Goal: Task Accomplishment & Management: Use online tool/utility

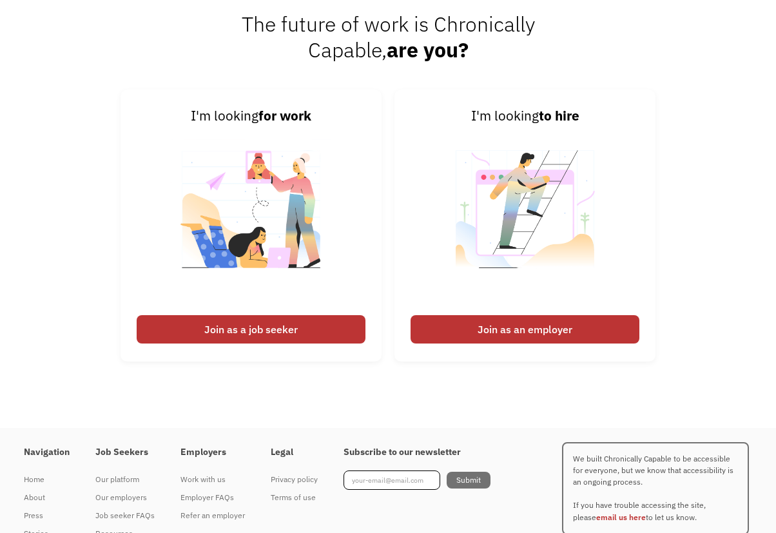
scroll to position [3136, 0]
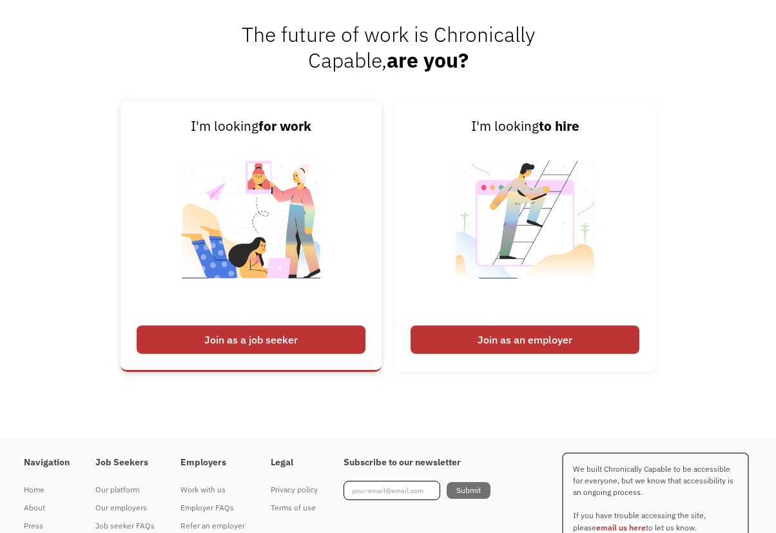
click at [220, 342] on div "Join as a job seeker" at bounding box center [251, 339] width 229 height 28
click at [207, 340] on div "Join as a job seeker" at bounding box center [251, 339] width 229 height 28
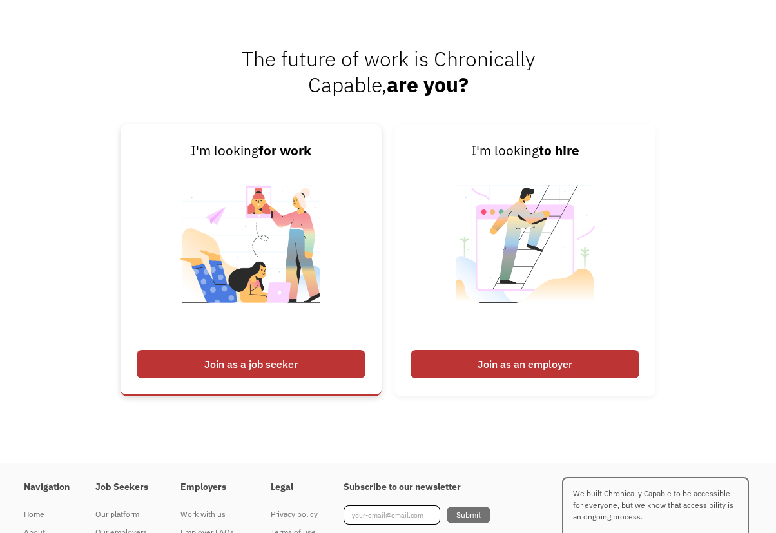
scroll to position [3075, 0]
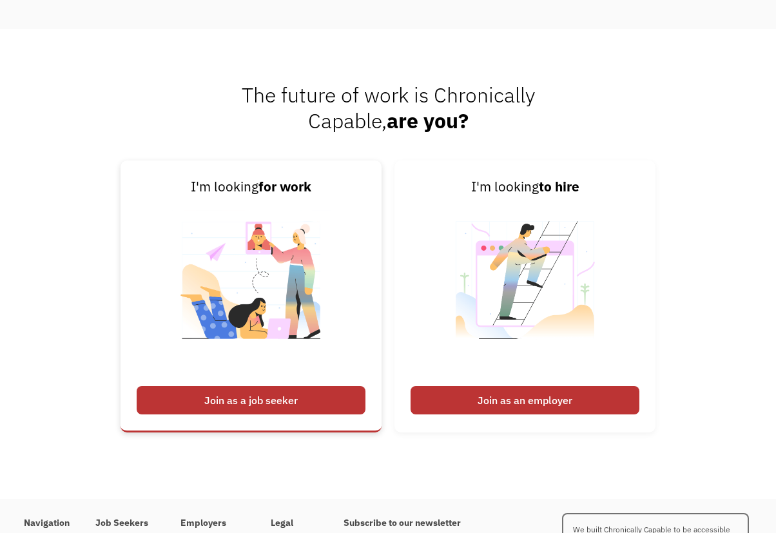
click at [275, 226] on img at bounding box center [251, 288] width 160 height 182
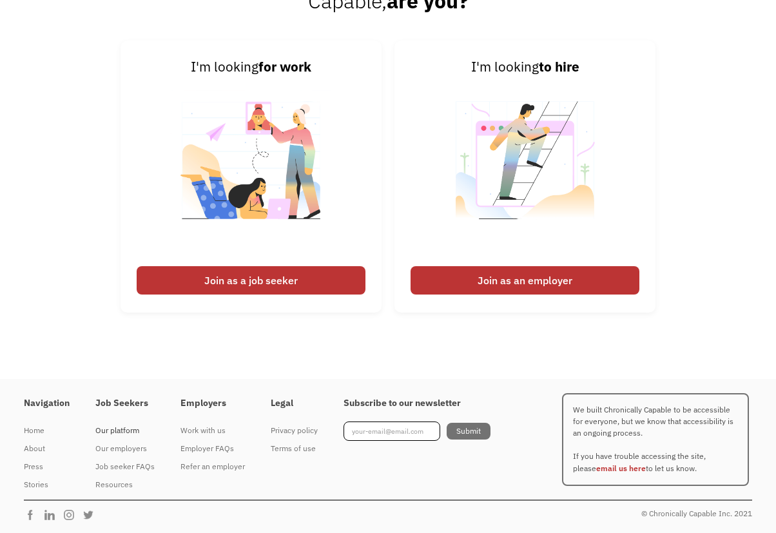
click at [128, 430] on div "Our platform" at bounding box center [124, 430] width 59 height 15
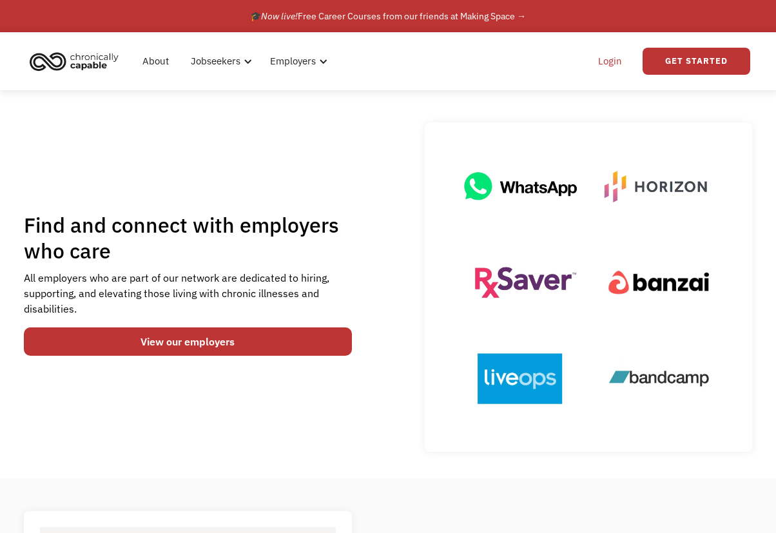
click at [610, 63] on link "Login" at bounding box center [609, 61] width 39 height 41
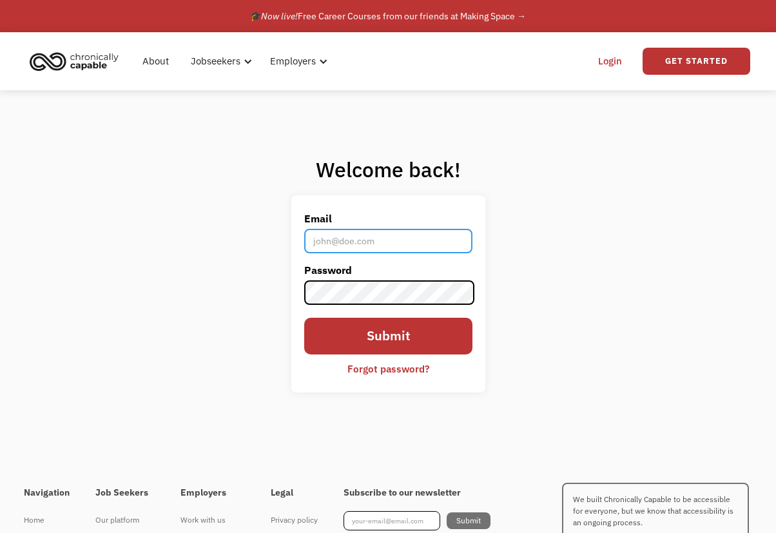
type input "[EMAIL_ADDRESS][DOMAIN_NAME]"
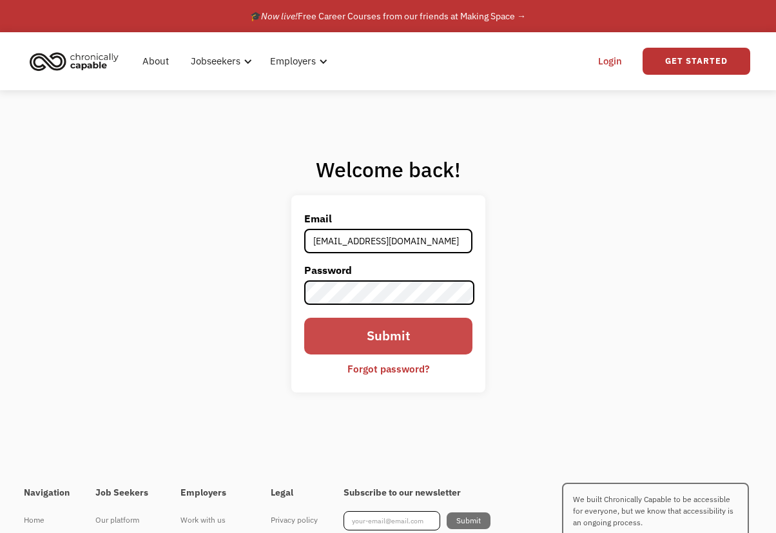
click at [378, 331] on input "Submit" at bounding box center [388, 336] width 168 height 37
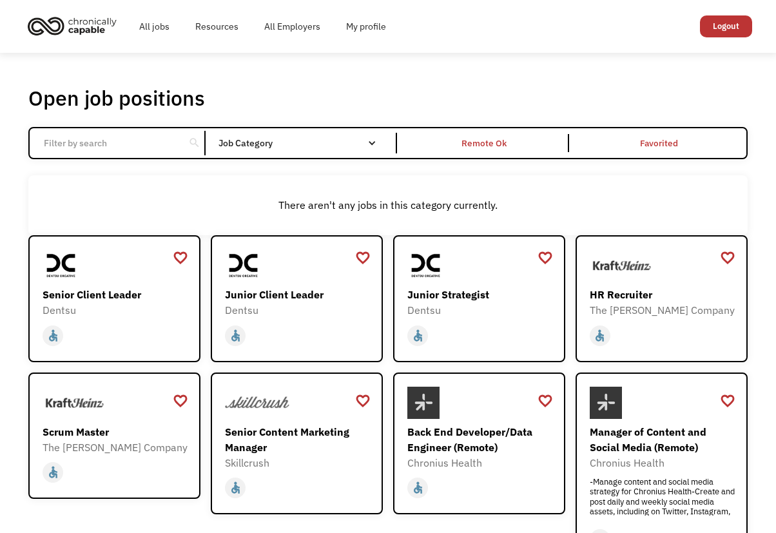
click at [113, 151] on input "Email Form" at bounding box center [107, 143] width 142 height 24
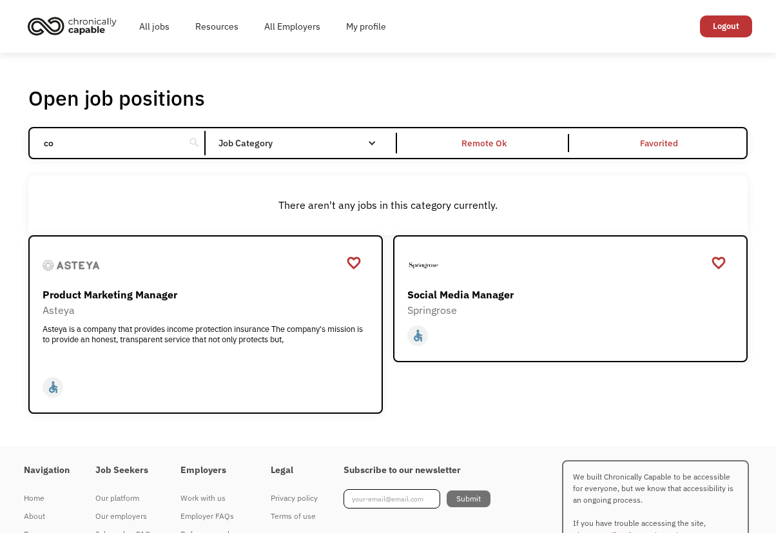
type input "c"
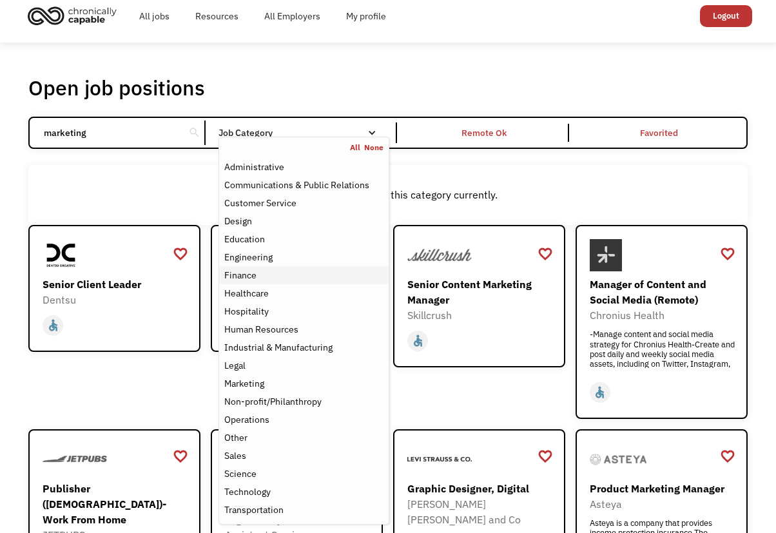
scroll to position [39, 0]
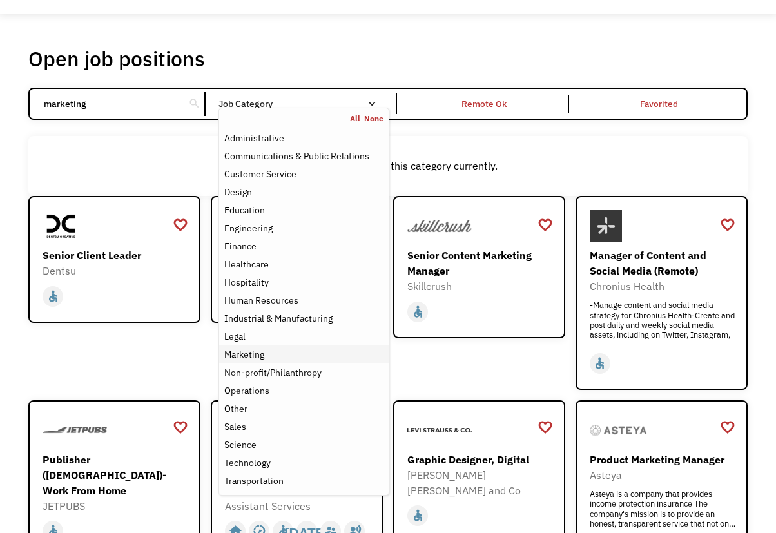
type input "marketing"
click at [291, 349] on div "Marketing" at bounding box center [304, 354] width 160 height 15
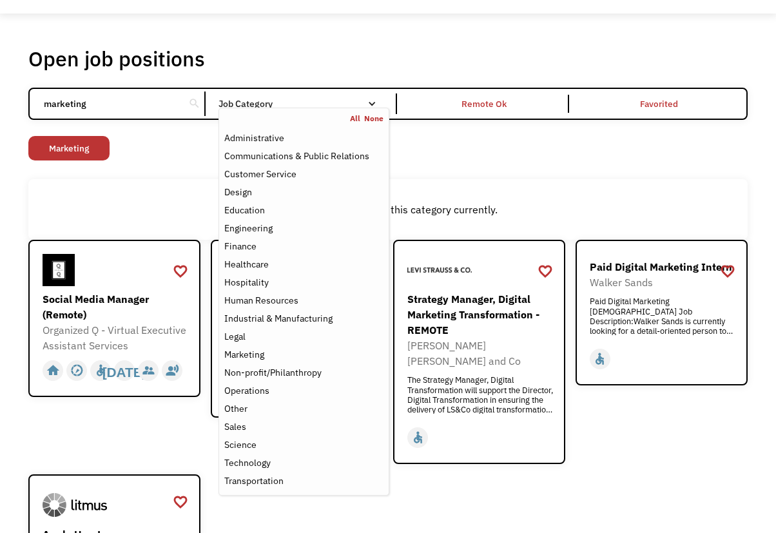
click at [506, 136] on div "Non-profit/Philanthropy Other Transportation Technology Science Sales Operation…" at bounding box center [387, 150] width 719 height 28
click at [356, 98] on div "Job Category" at bounding box center [303, 103] width 171 height 21
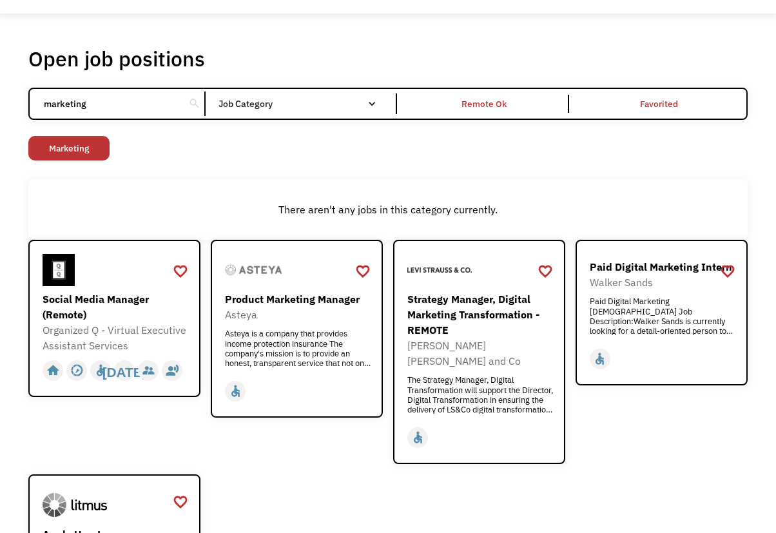
click at [356, 98] on div "Job Category" at bounding box center [303, 103] width 171 height 21
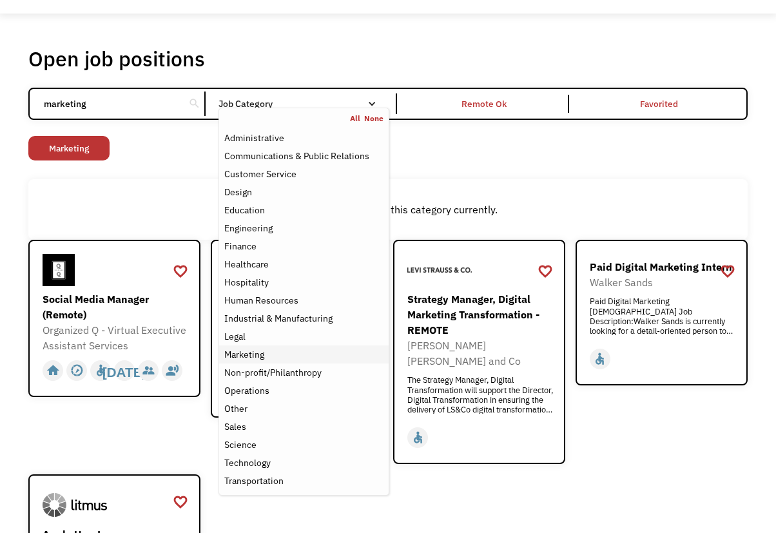
click at [248, 359] on div "Marketing" at bounding box center [244, 354] width 40 height 15
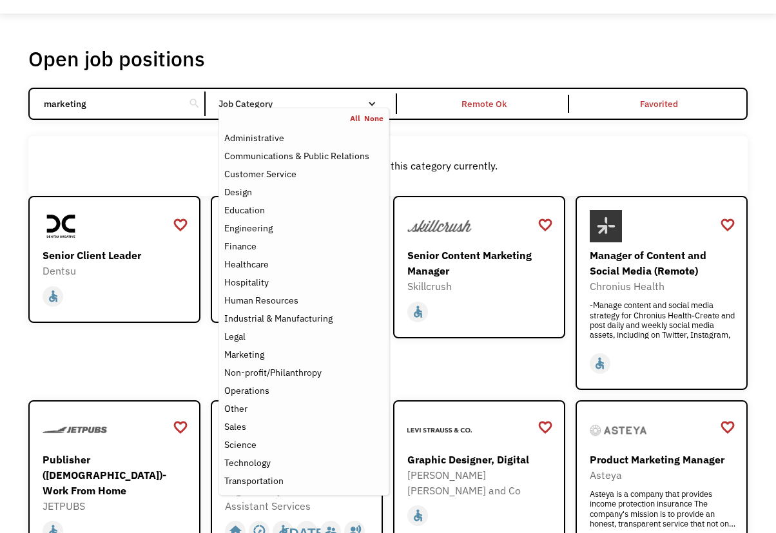
click at [551, 142] on div "There aren't any jobs in this category currently." at bounding box center [387, 166] width 719 height 61
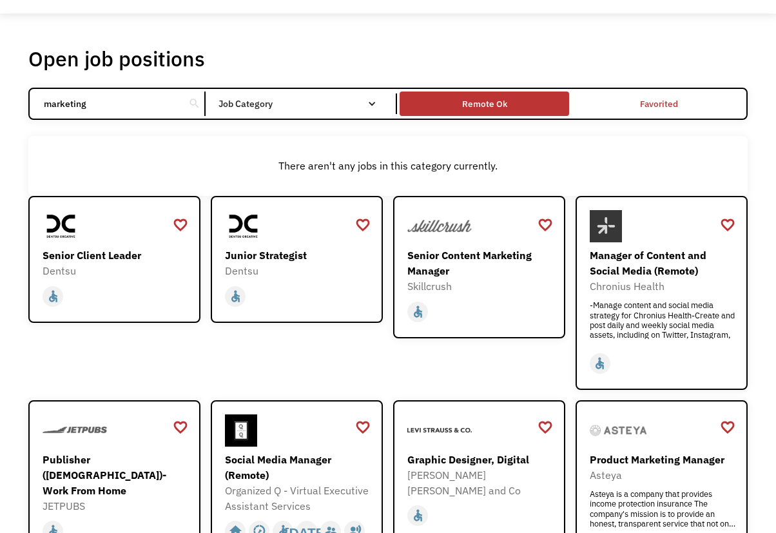
click at [472, 107] on div "Remote Ok" at bounding box center [484, 103] width 45 height 15
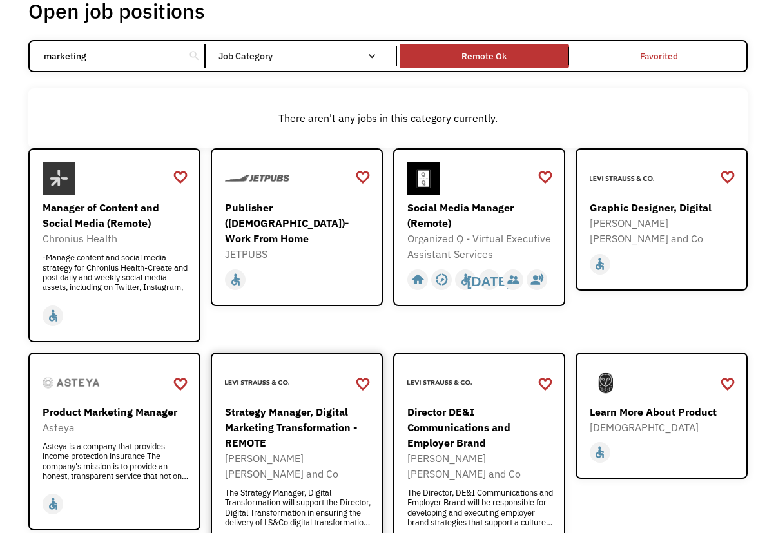
scroll to position [84, 0]
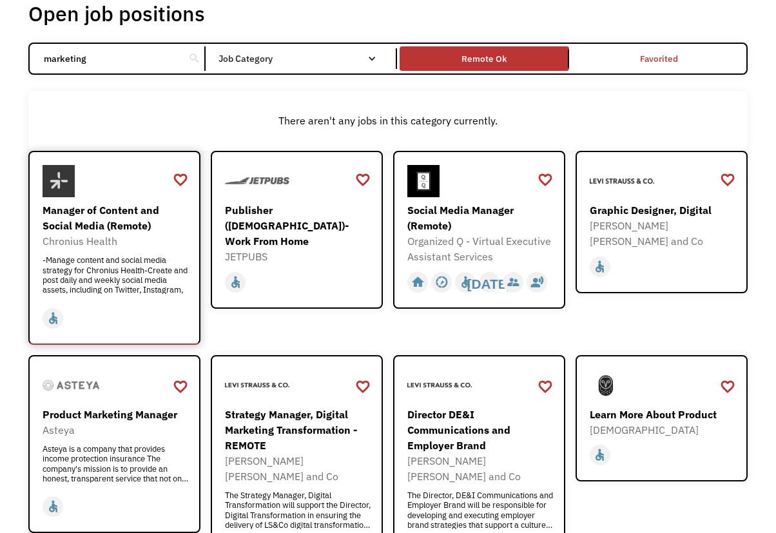
click at [59, 215] on div "Manager of Content and Social Media (Remote)" at bounding box center [116, 217] width 147 height 31
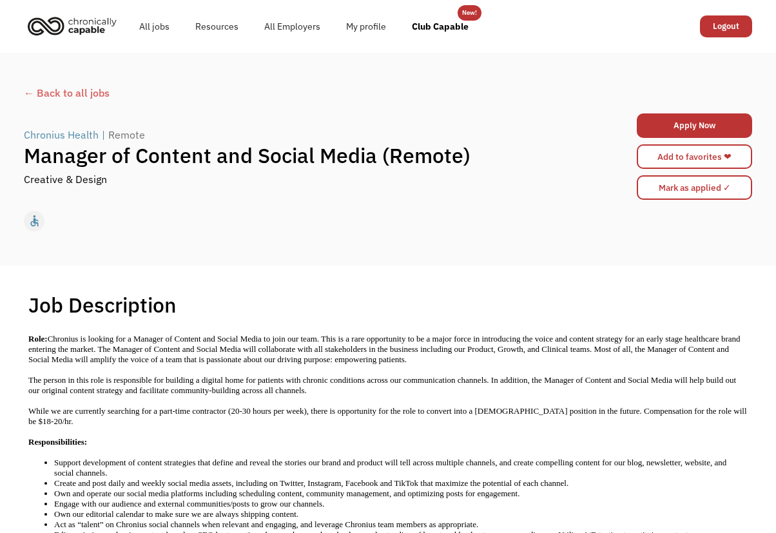
click at [59, 91] on div "← Back to all jobs" at bounding box center [388, 92] width 728 height 15
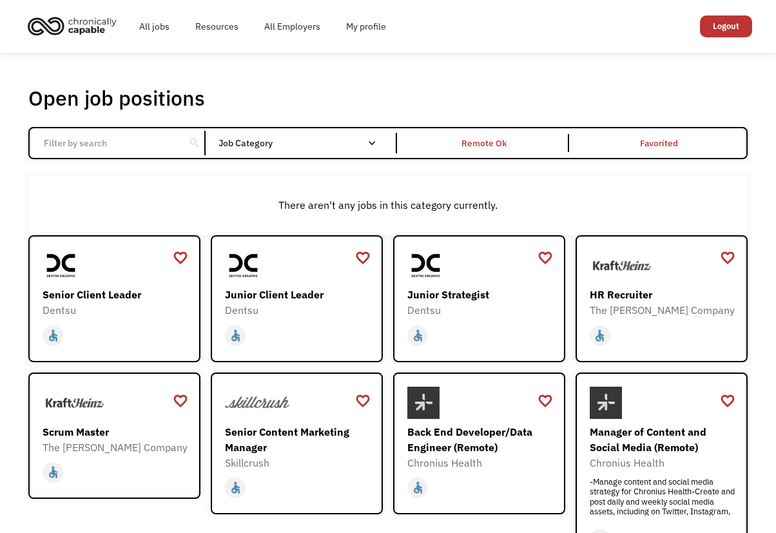
click at [108, 138] on input "Email Form" at bounding box center [107, 143] width 142 height 24
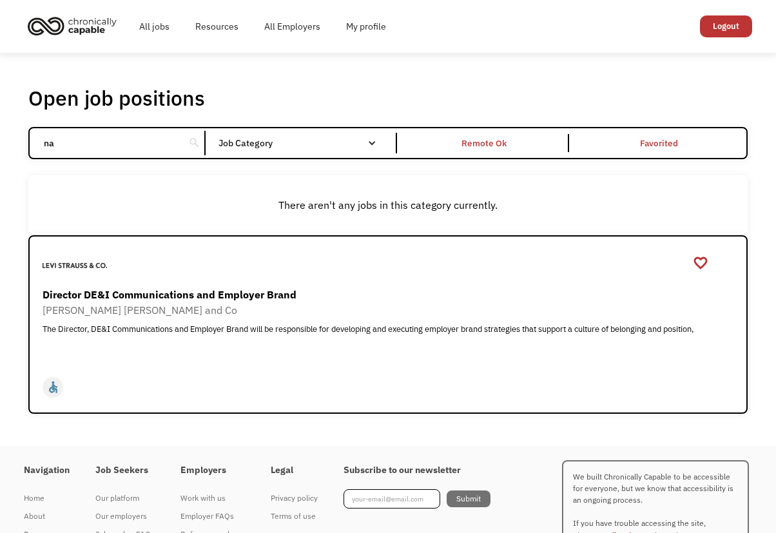
type input "n"
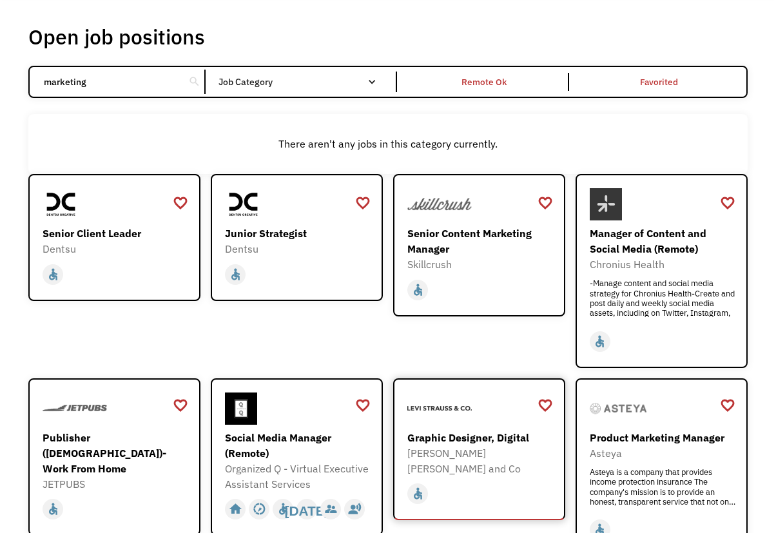
scroll to position [116, 0]
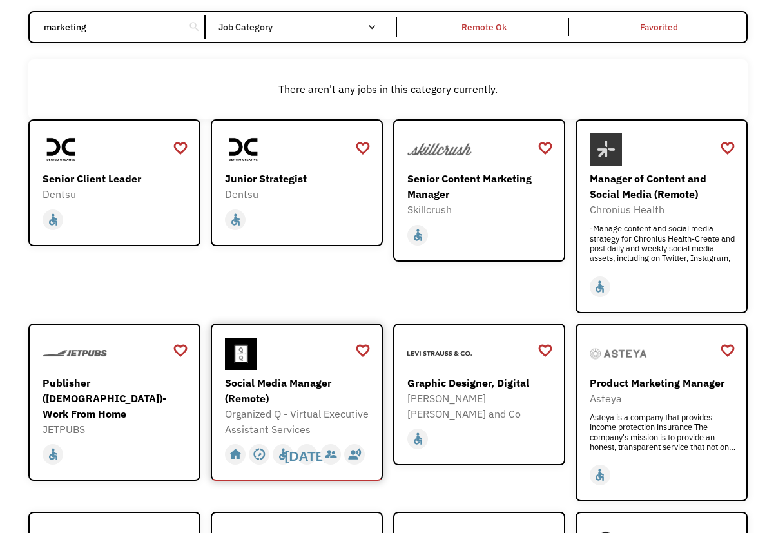
type input "marketing"
click at [287, 428] on div "Organized Q - Virtual Executive Assistant Services" at bounding box center [298, 421] width 147 height 31
